Goal: Find contact information: Find contact information

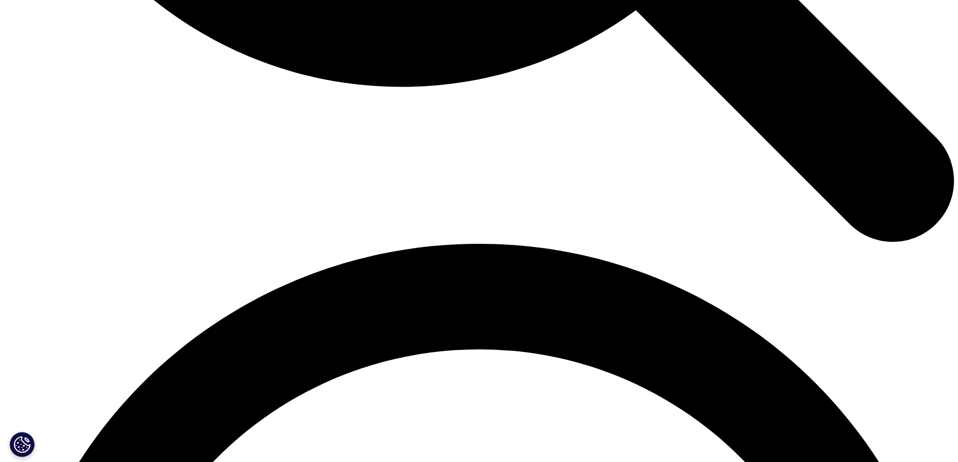
drag, startPoint x: 0, startPoint y: 0, endPoint x: 174, endPoint y: 357, distance: 397.7
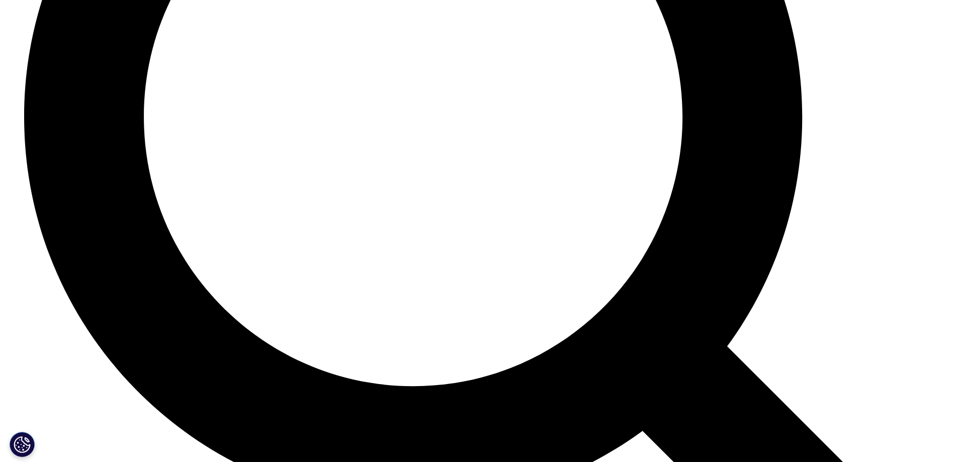
scroll to position [5348, 0]
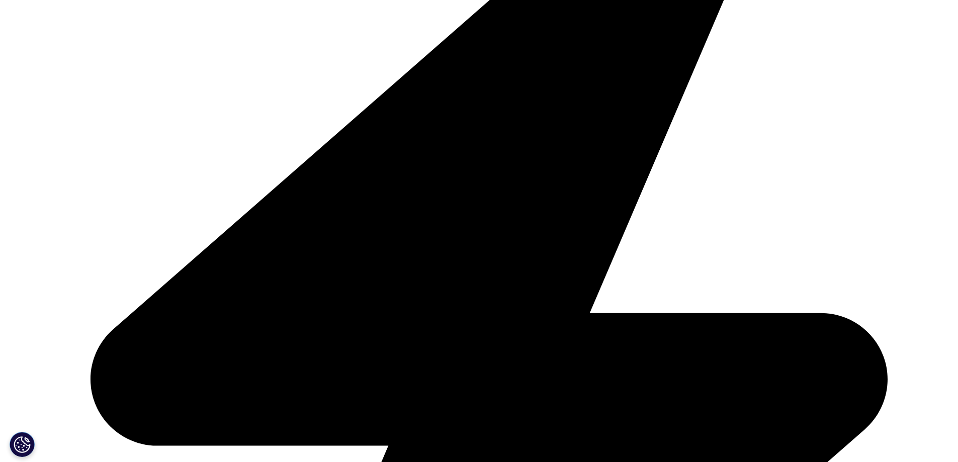
scroll to position [1632, 0]
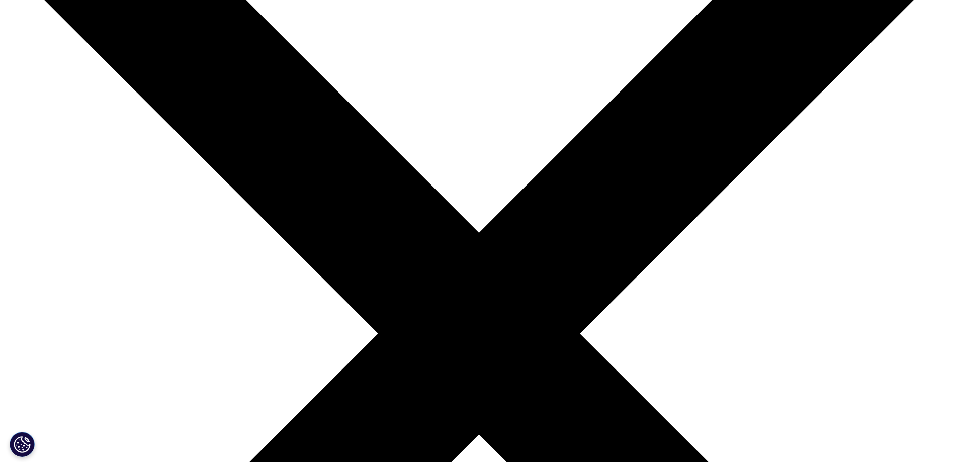
scroll to position [156, 0]
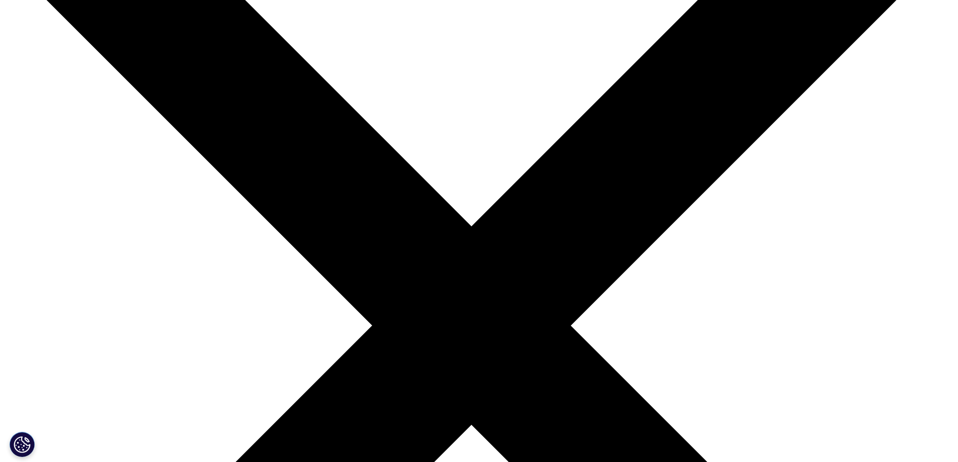
scroll to position [398, 0]
